Goal: Navigation & Orientation: Find specific page/section

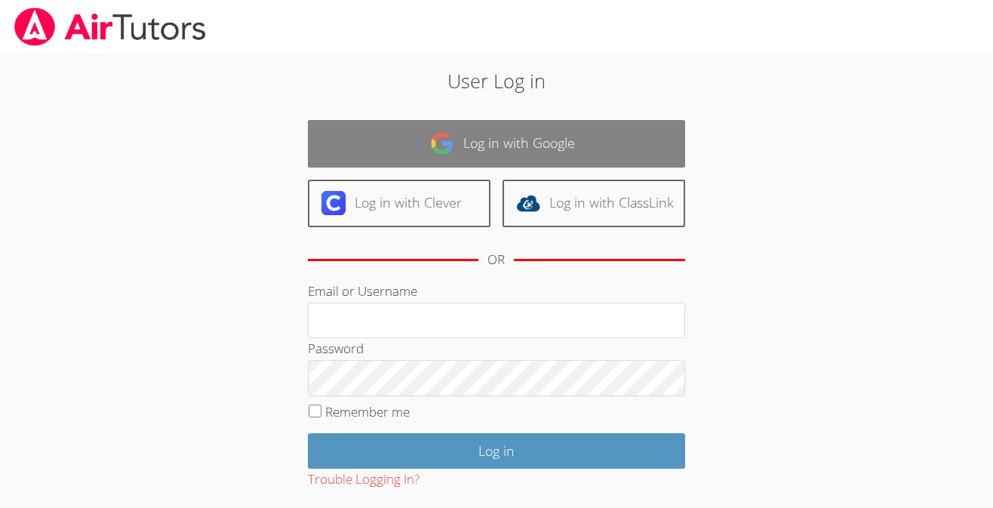
click at [423, 136] on link "Log in with Google" at bounding box center [496, 144] width 377 height 48
